Goal: Obtain resource: Download file/media

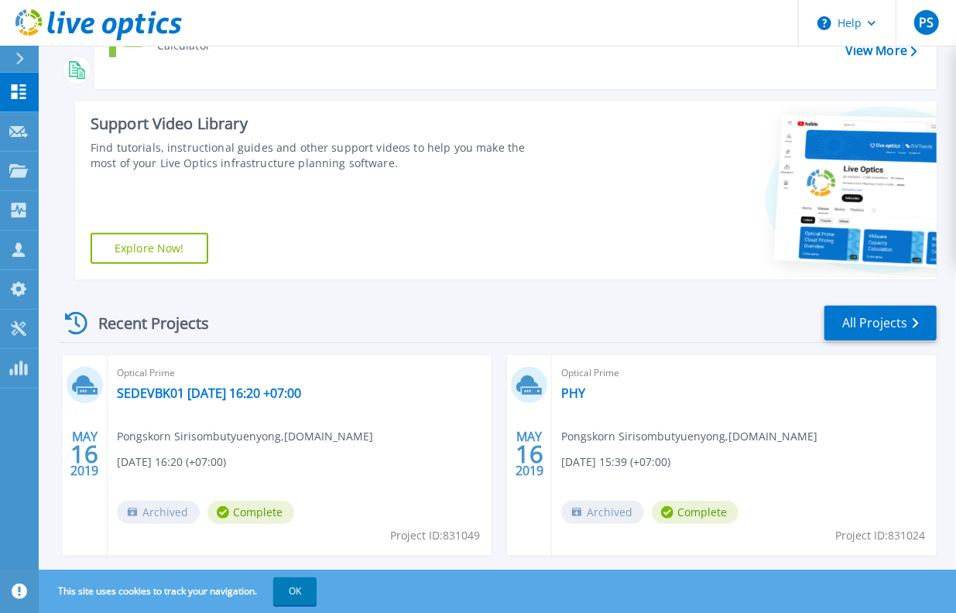
scroll to position [220, 0]
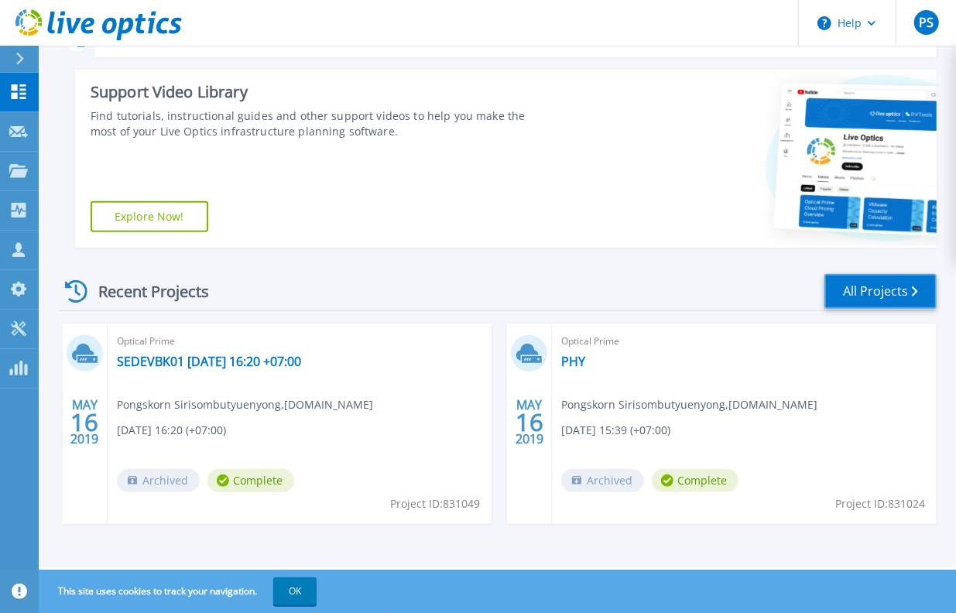
click at [884, 295] on link "All Projects" at bounding box center [880, 291] width 112 height 35
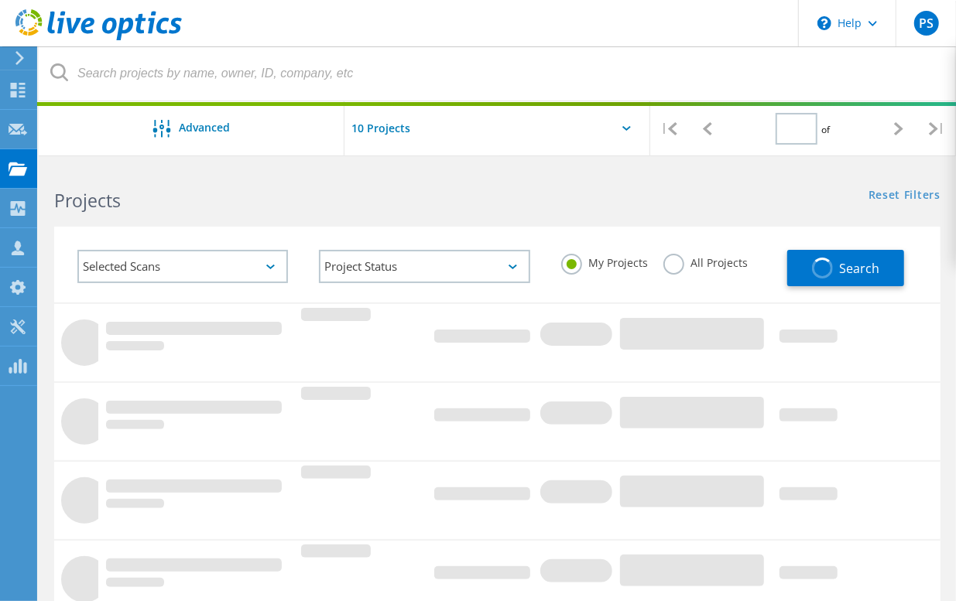
type input "1"
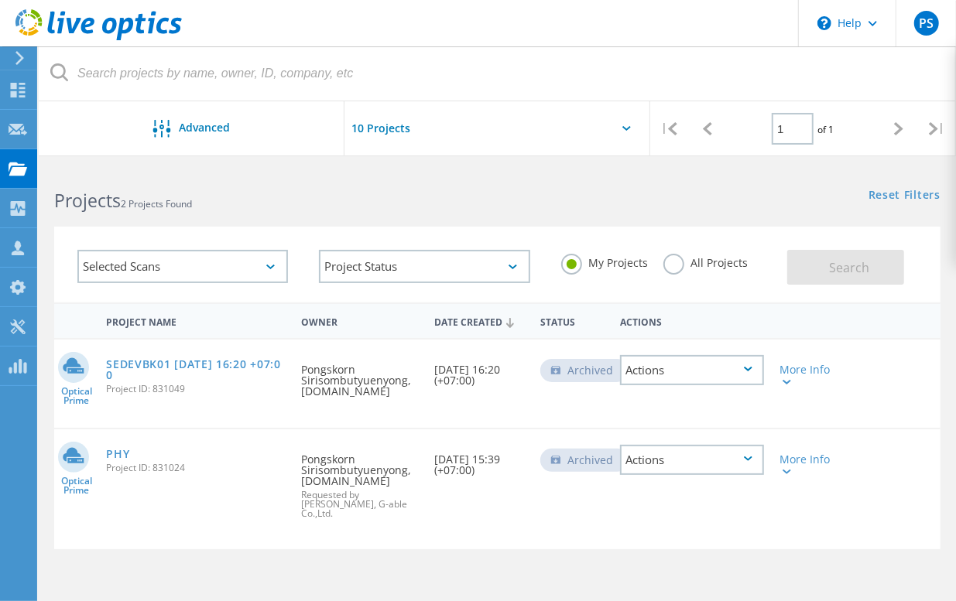
click at [753, 472] on div "Actions" at bounding box center [692, 460] width 144 height 30
click at [689, 491] on div "Delete" at bounding box center [691, 484] width 141 height 24
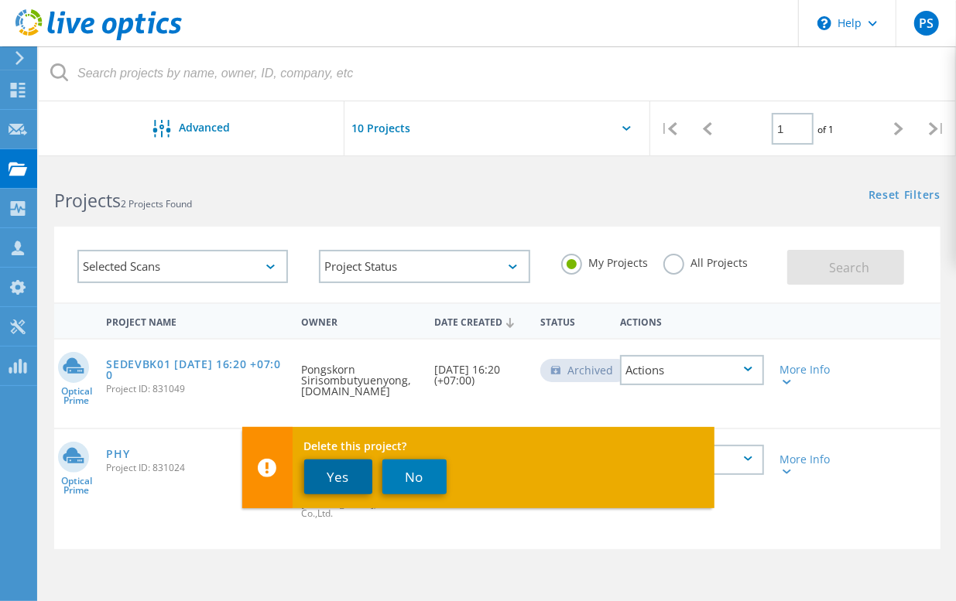
click at [343, 487] on button "Yes" at bounding box center [338, 477] width 68 height 35
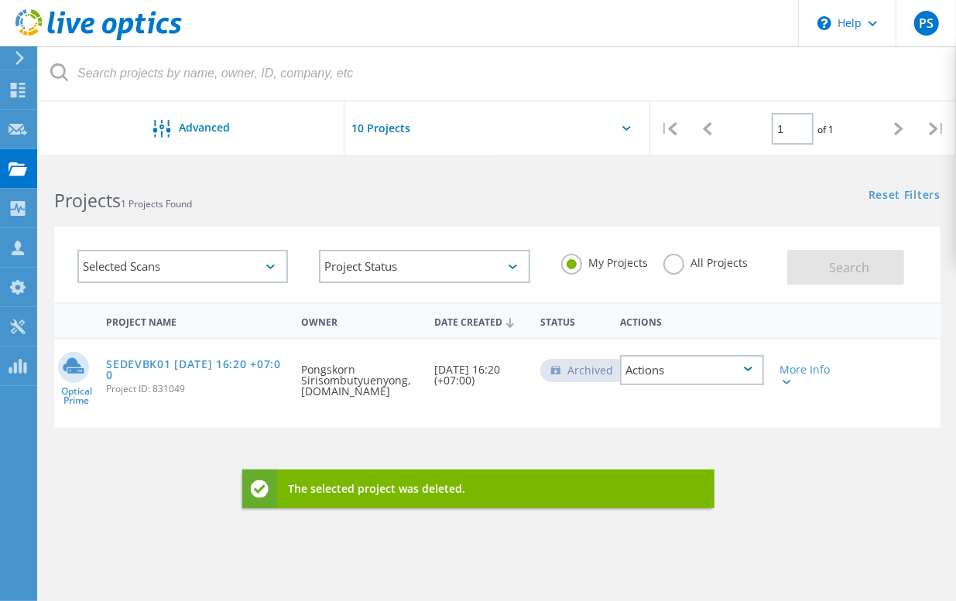
click at [750, 383] on div "Actions" at bounding box center [692, 370] width 144 height 30
click at [701, 398] on div "Delete" at bounding box center [691, 394] width 141 height 24
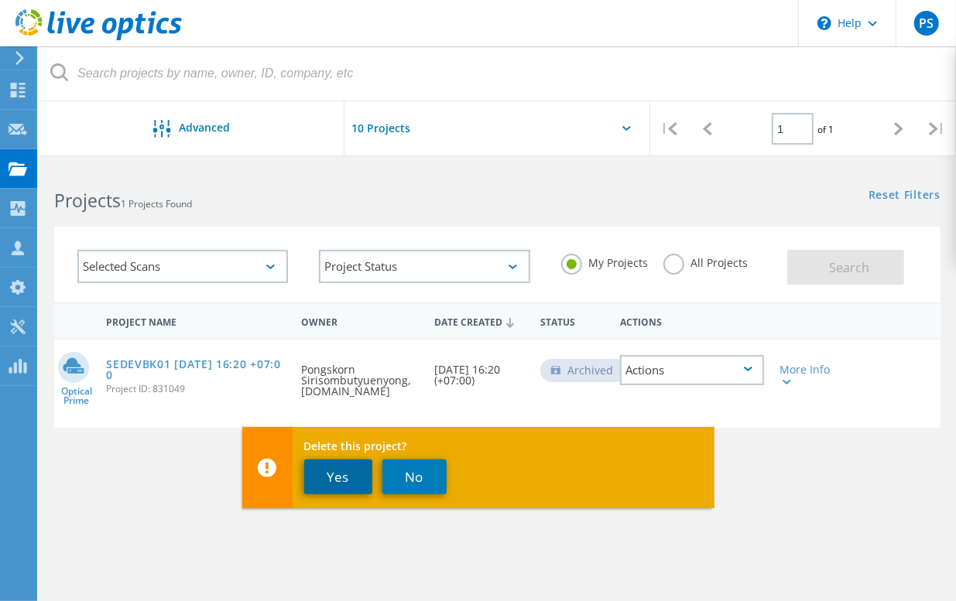
click at [337, 477] on button "Yes" at bounding box center [338, 477] width 68 height 35
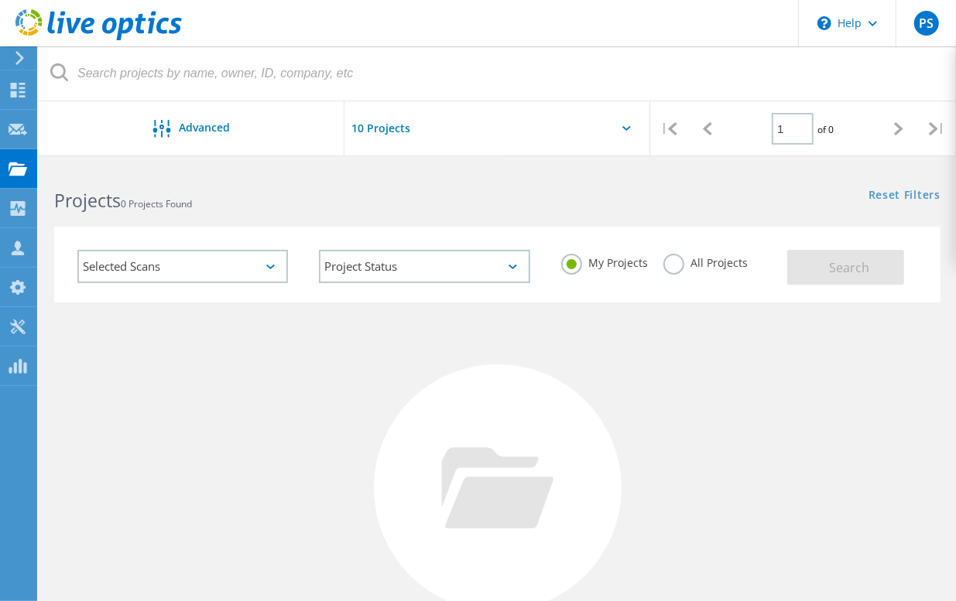
click at [16, 59] on icon at bounding box center [20, 58] width 12 height 14
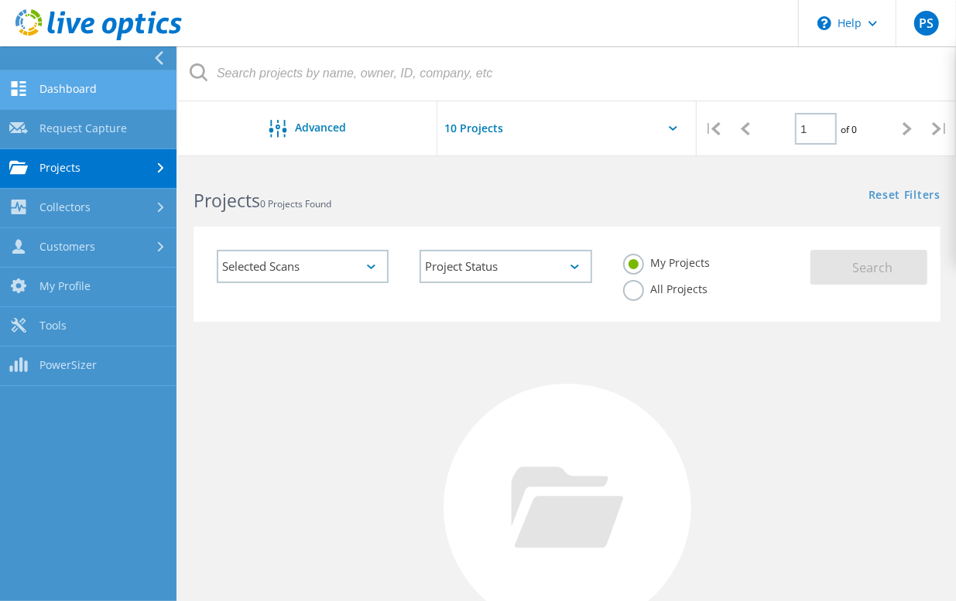
click at [54, 81] on link "Dashboard" at bounding box center [88, 89] width 176 height 39
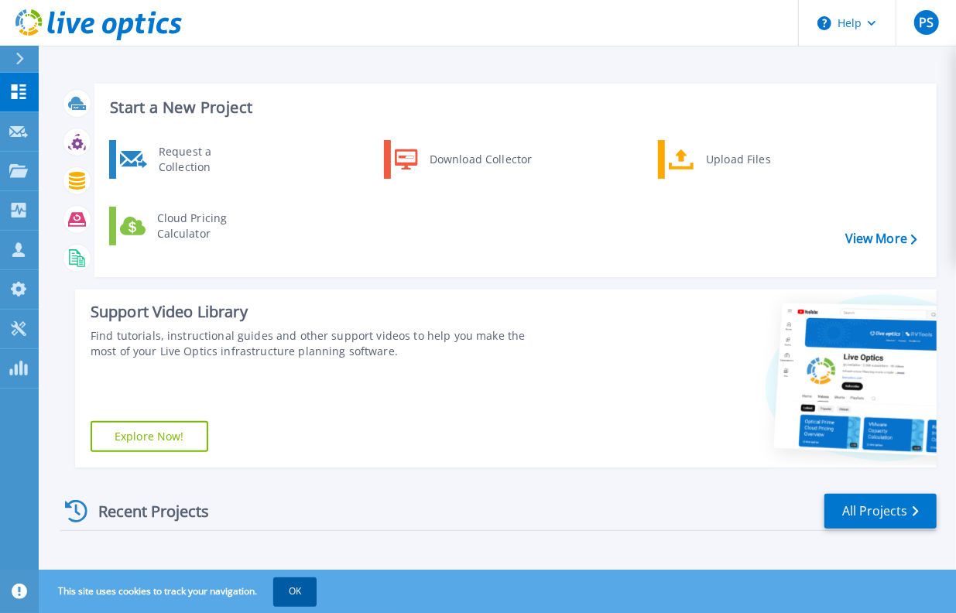
click at [316, 591] on button "OK" at bounding box center [294, 591] width 43 height 28
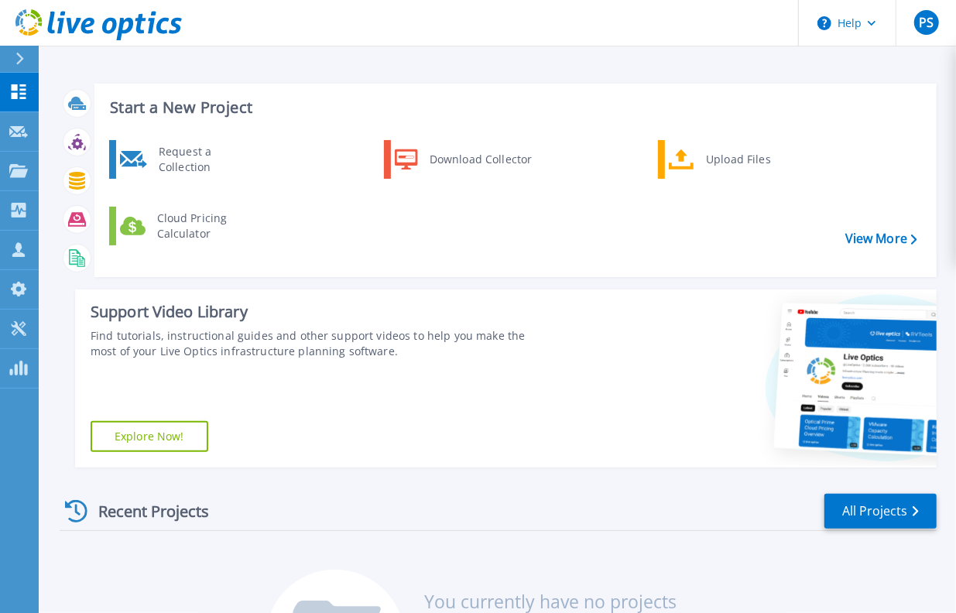
click at [18, 58] on icon at bounding box center [19, 59] width 9 height 12
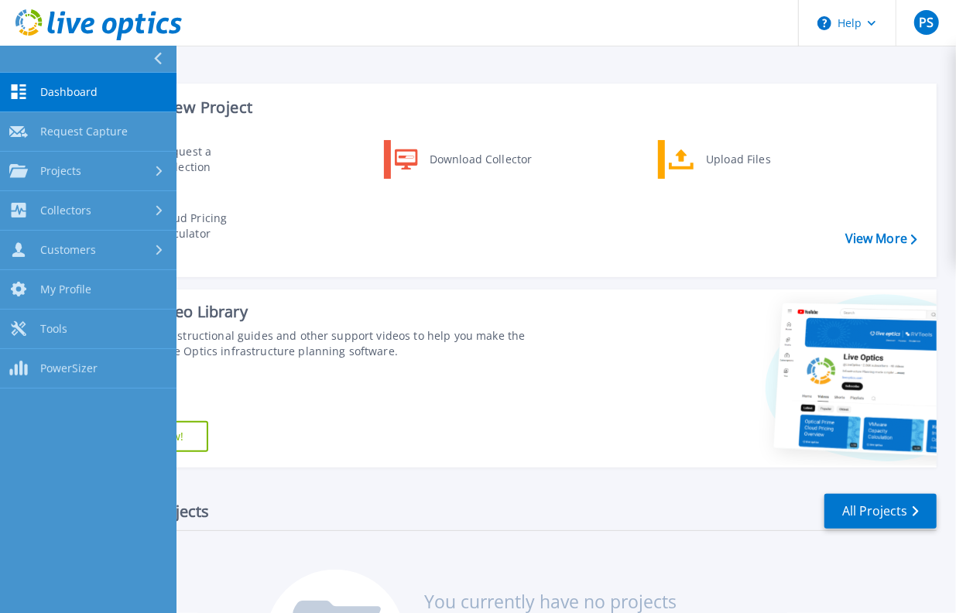
click at [368, 502] on div "Recent Projects All Projects" at bounding box center [498, 511] width 877 height 39
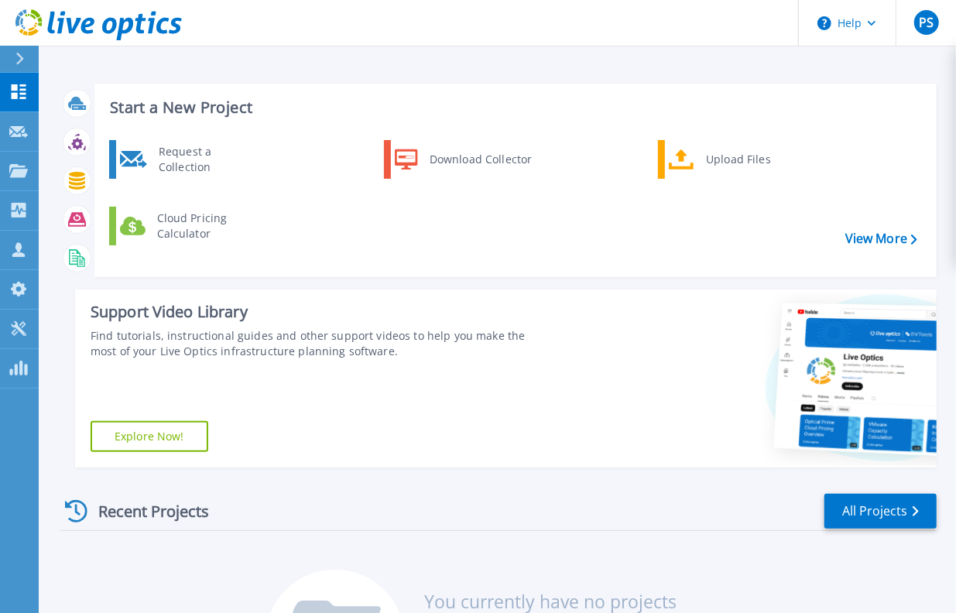
click at [14, 58] on div at bounding box center [26, 59] width 25 height 26
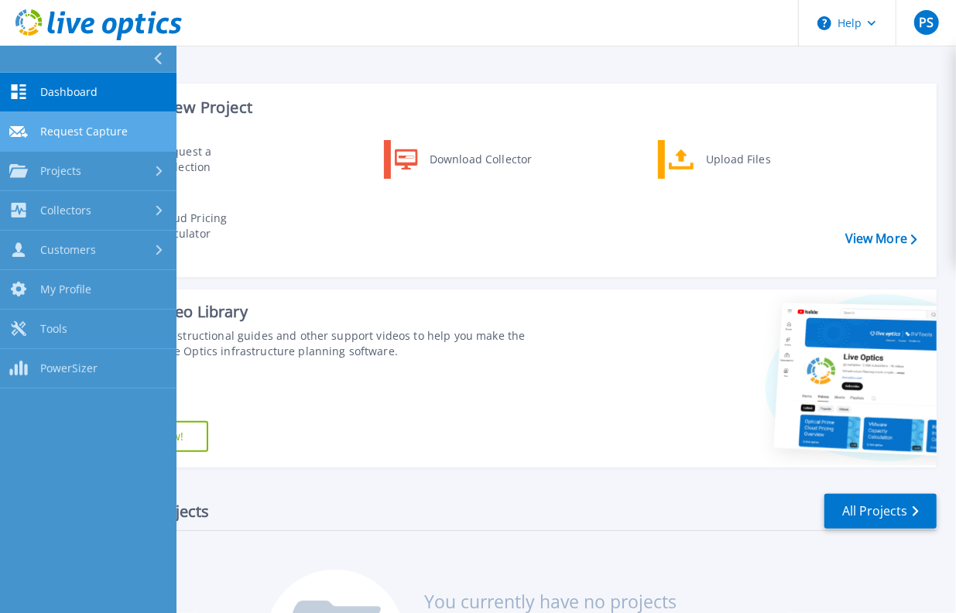
click at [60, 137] on span "Request Capture" at bounding box center [83, 132] width 87 height 14
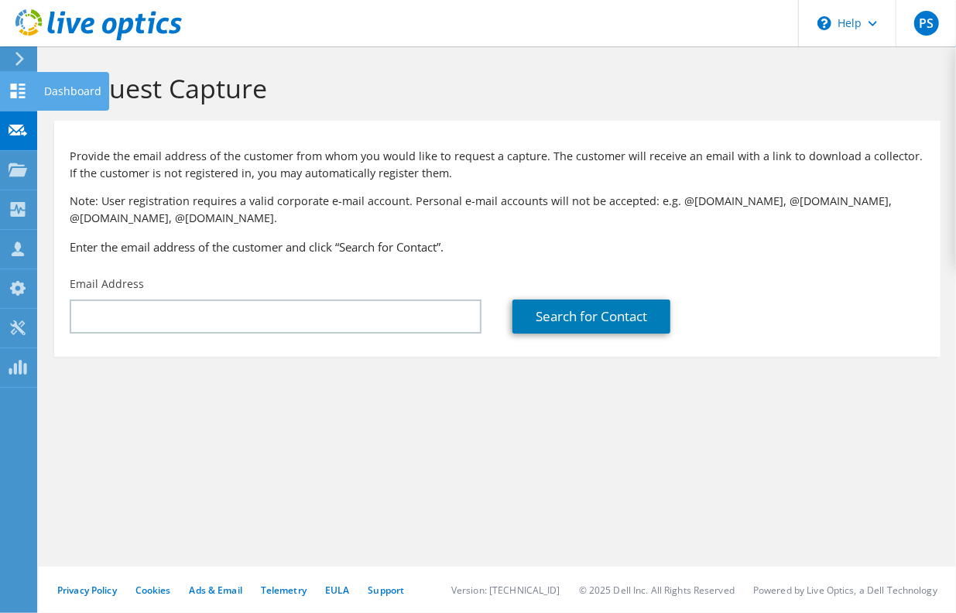
click at [21, 89] on use at bounding box center [18, 91] width 15 height 15
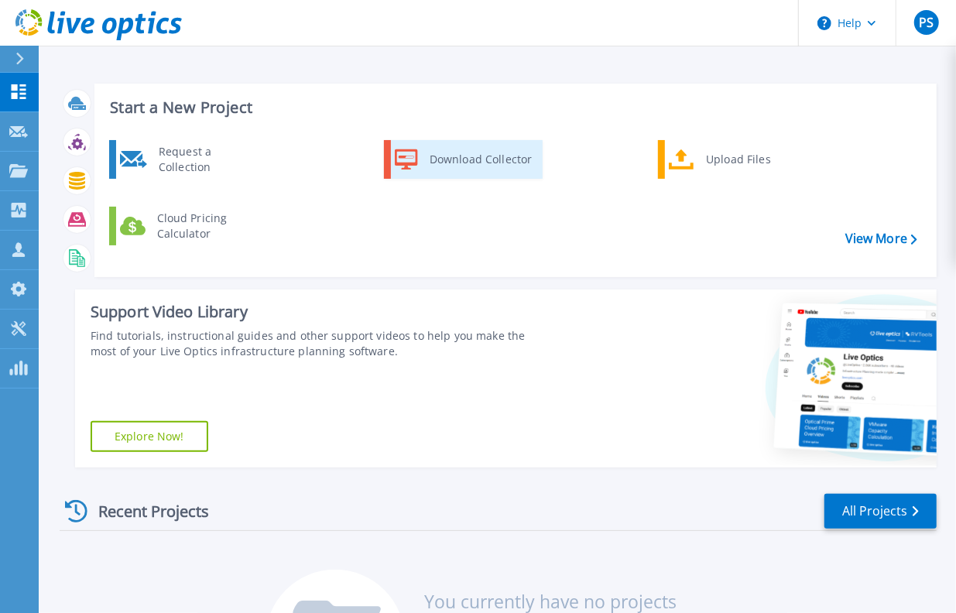
click at [463, 166] on div "Download Collector" at bounding box center [480, 159] width 117 height 31
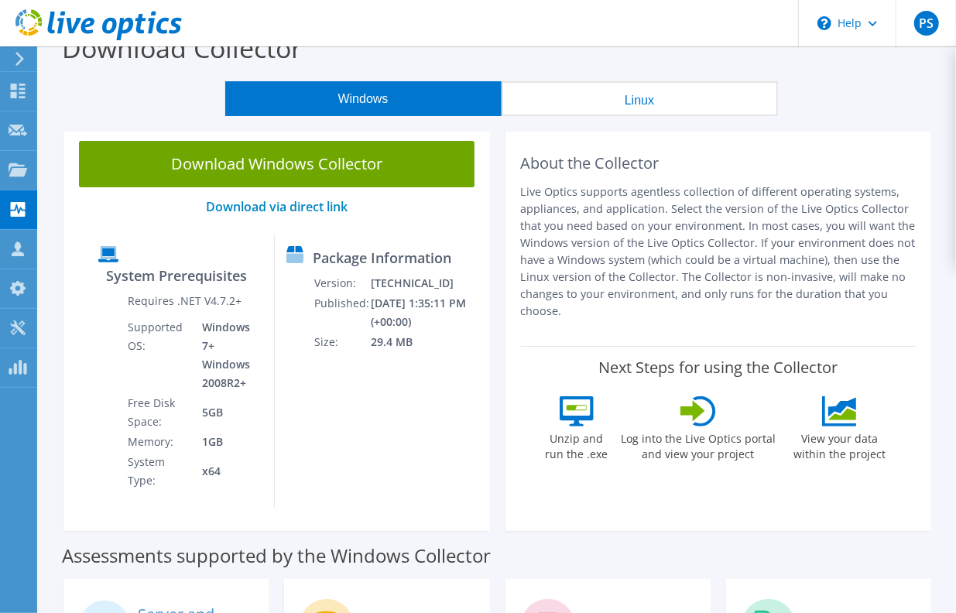
scroll to position [24, 0]
click at [618, 105] on button "Linux" at bounding box center [639, 98] width 276 height 35
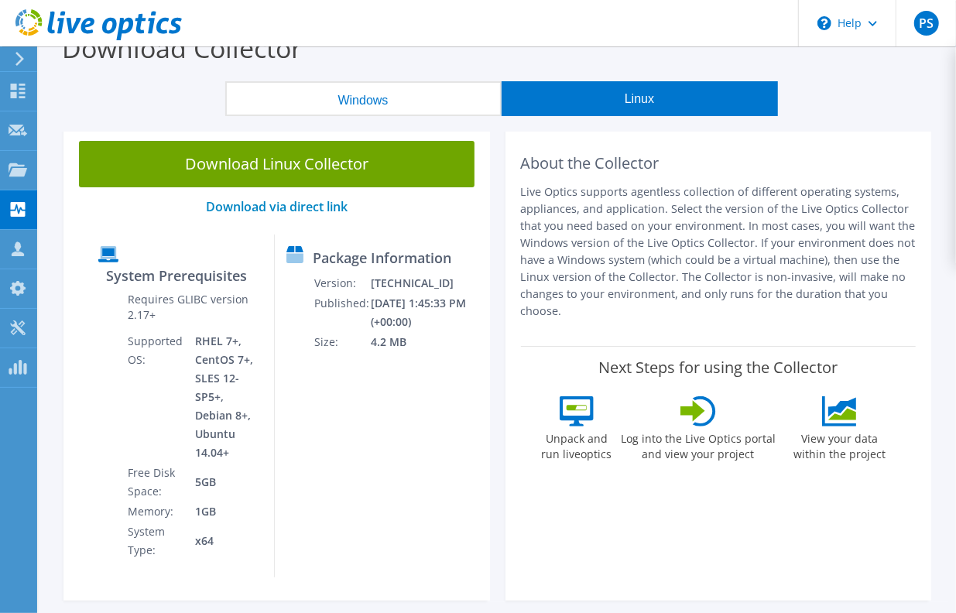
click at [350, 104] on button "Windows" at bounding box center [363, 98] width 276 height 35
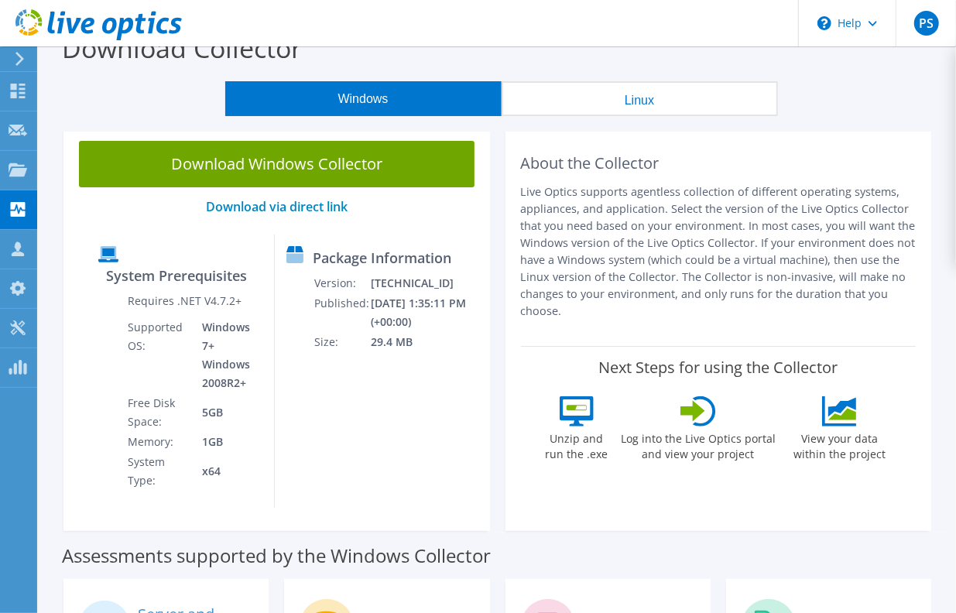
click at [549, 99] on button "Linux" at bounding box center [639, 98] width 276 height 35
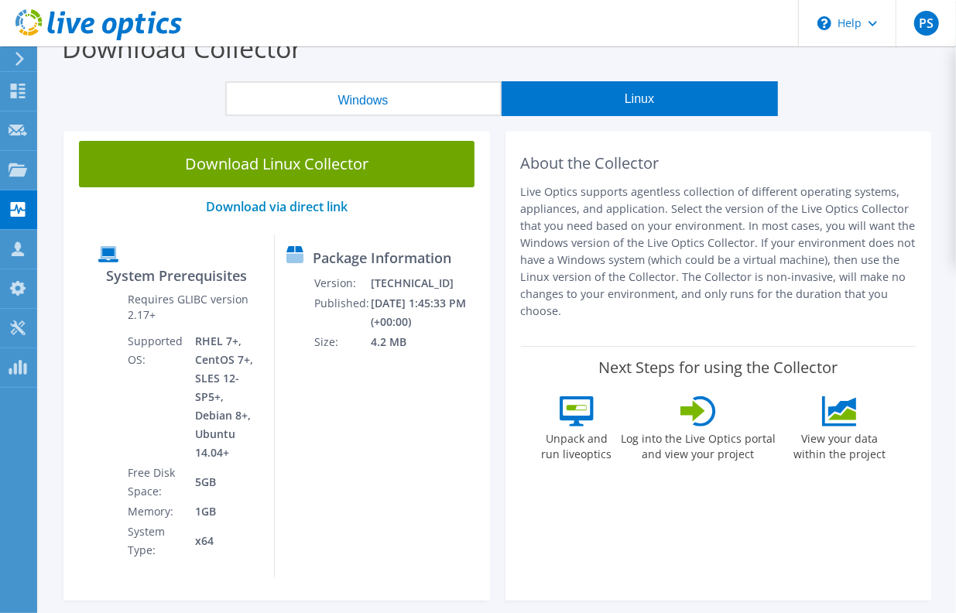
click at [398, 97] on button "Windows" at bounding box center [363, 98] width 276 height 35
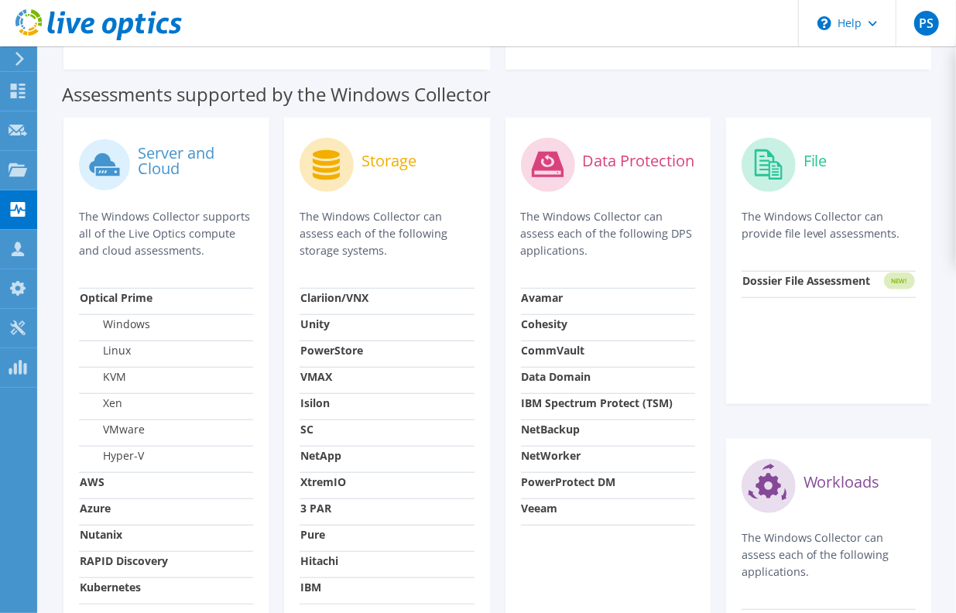
scroll to position [484, 0]
click at [88, 528] on strong "Nutanix" at bounding box center [101, 535] width 43 height 15
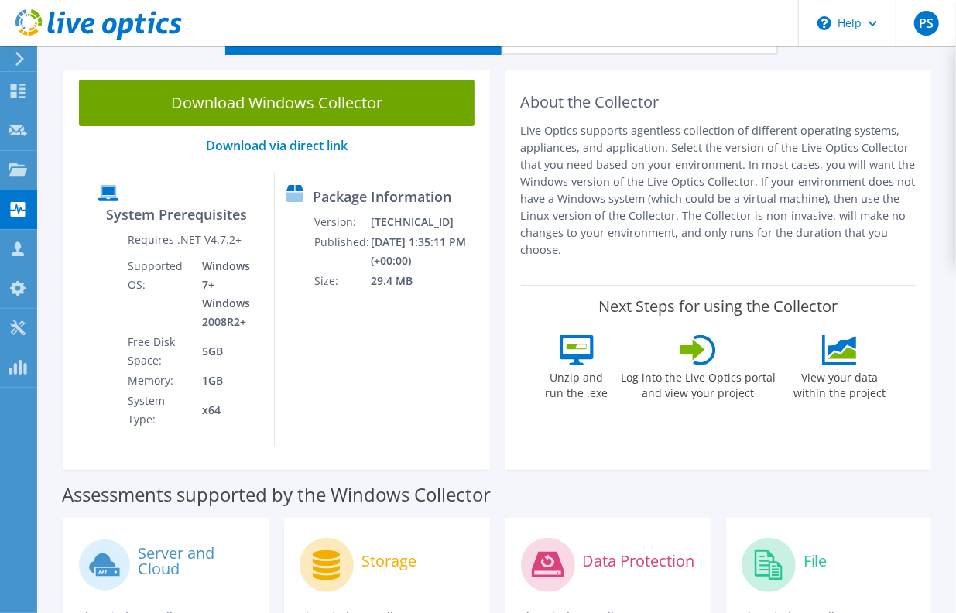
scroll to position [0, 0]
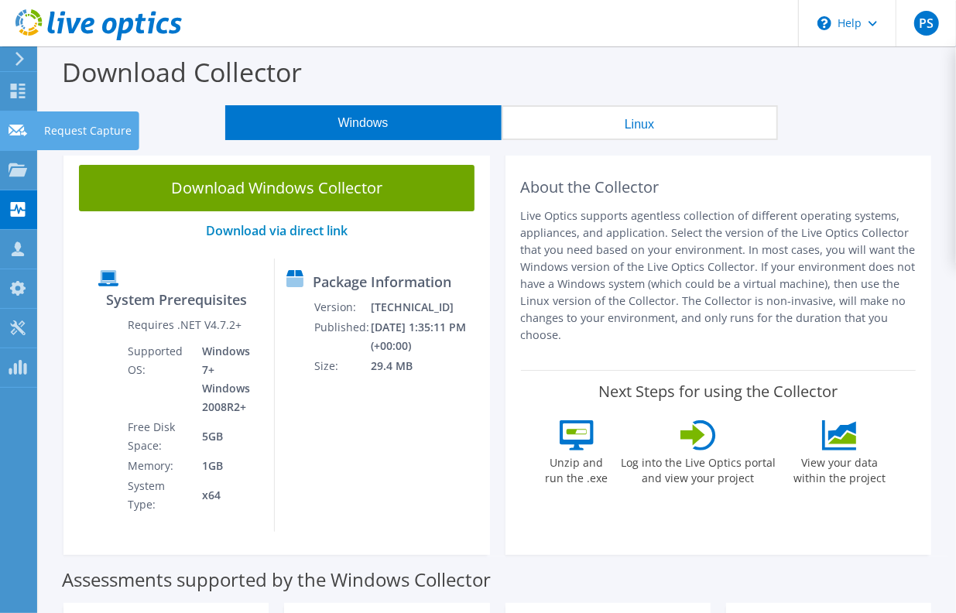
click at [15, 134] on use at bounding box center [18, 130] width 19 height 12
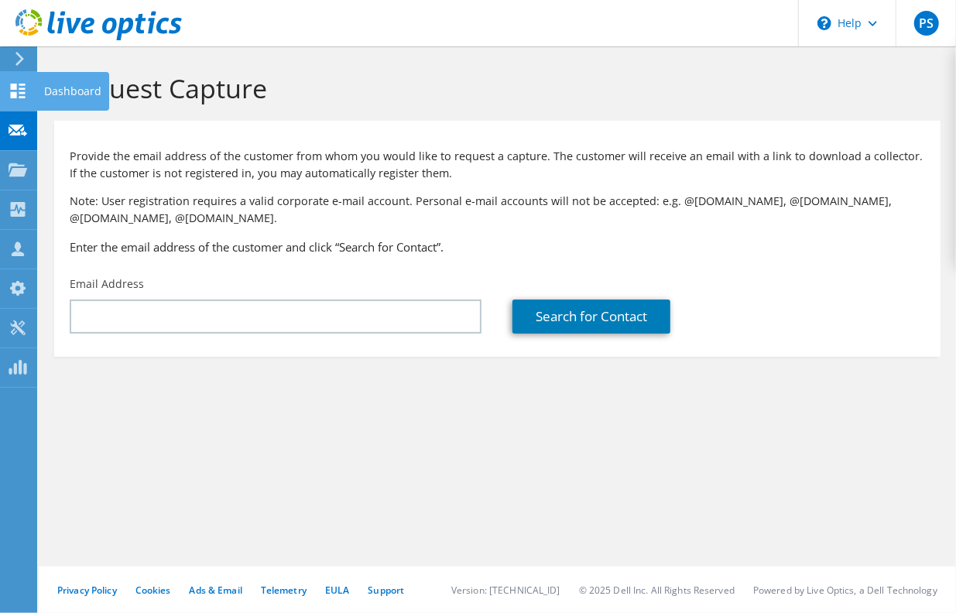
click at [19, 91] on icon at bounding box center [18, 91] width 19 height 15
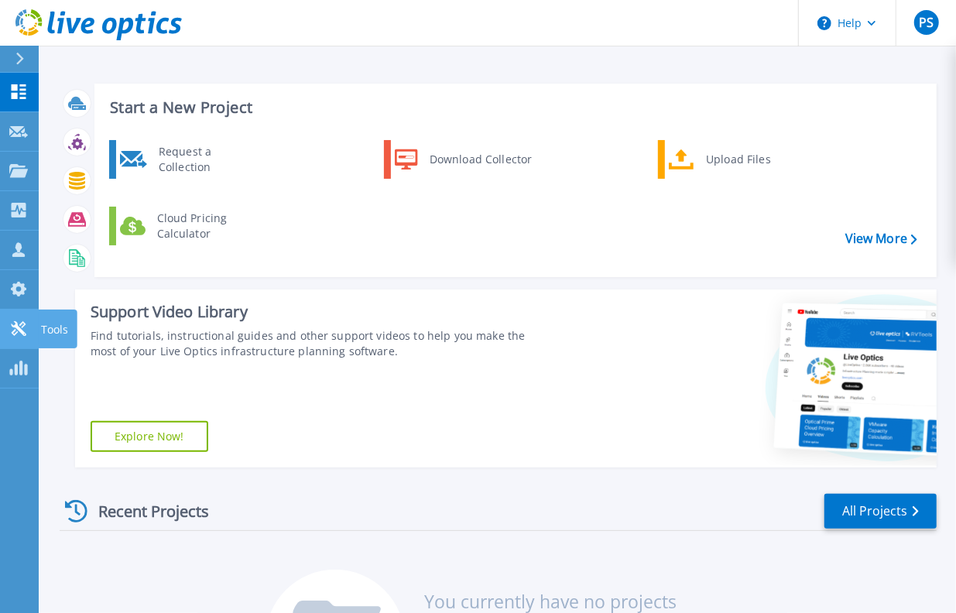
click at [13, 317] on link "Tools Tools" at bounding box center [19, 328] width 39 height 39
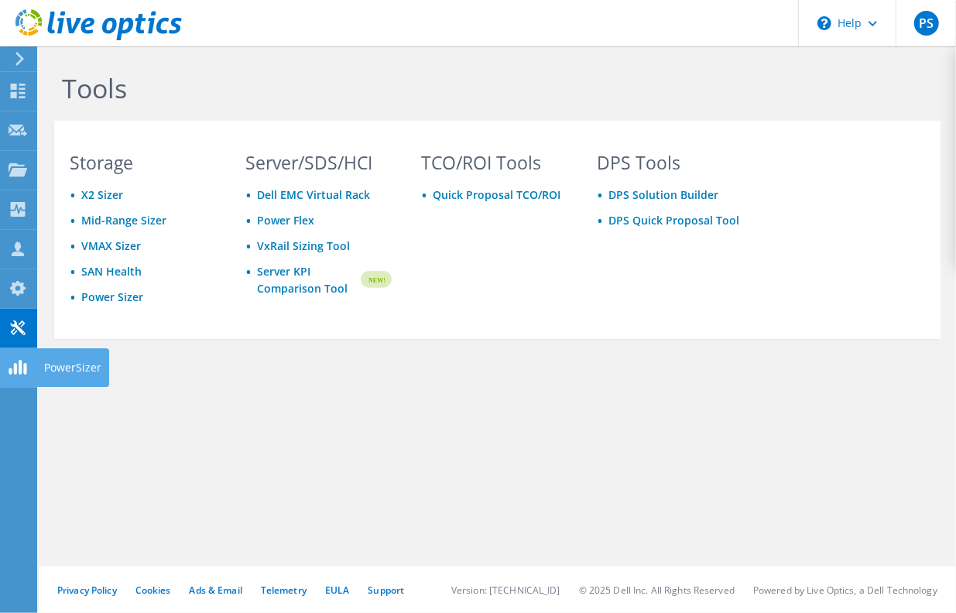
click at [19, 372] on use at bounding box center [18, 367] width 18 height 15
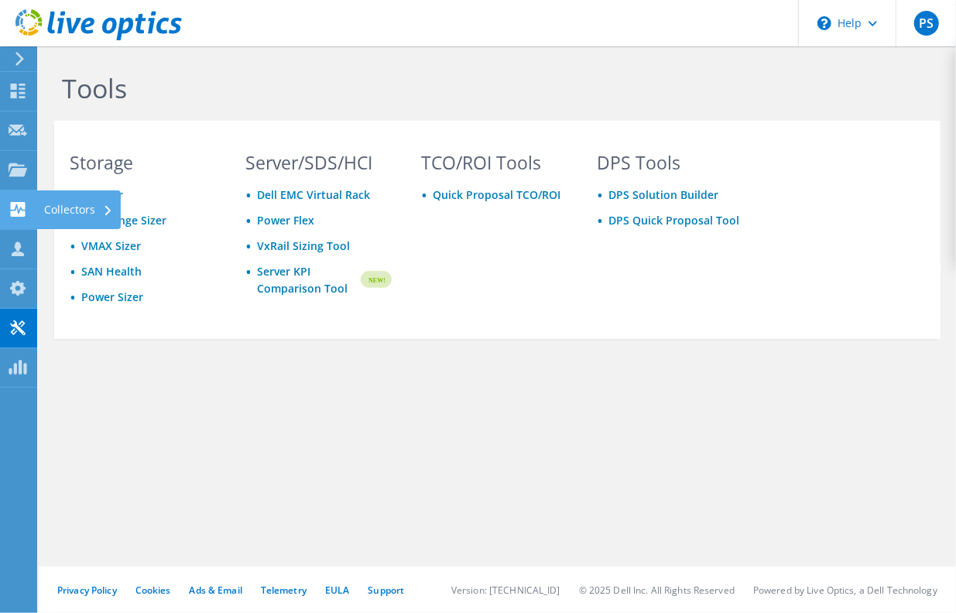
click at [13, 216] on use at bounding box center [18, 209] width 15 height 15
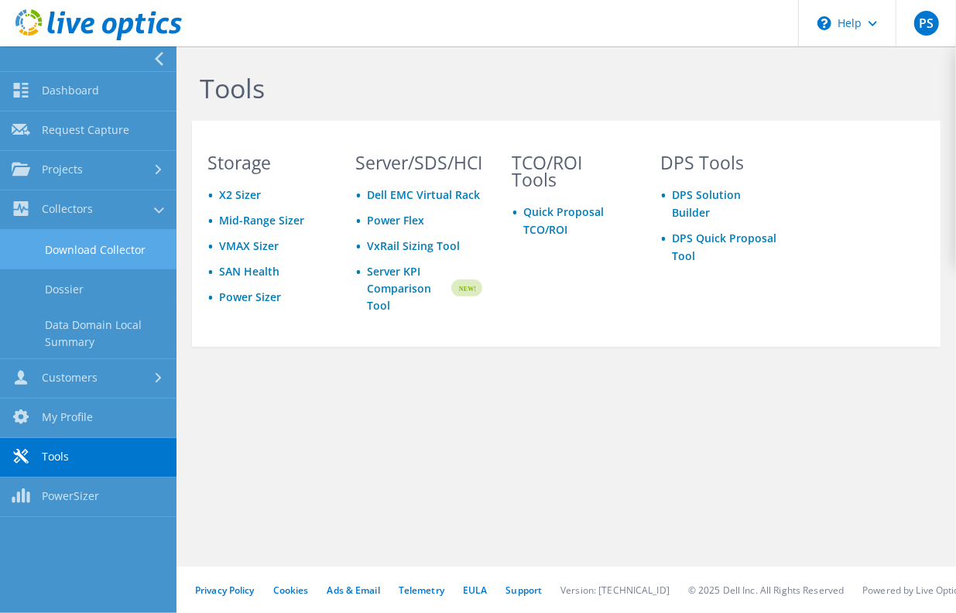
click at [137, 246] on link "Download Collector" at bounding box center [88, 249] width 176 height 39
